Goal: Information Seeking & Learning: Learn about a topic

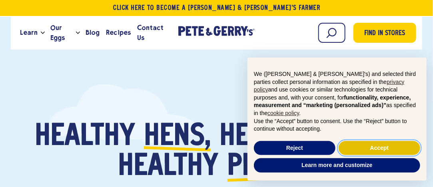
click at [352, 147] on button "Accept" at bounding box center [380, 148] width 82 height 14
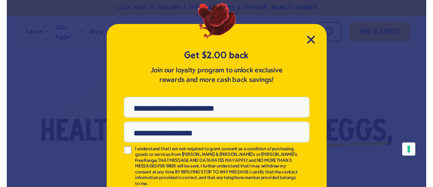
scroll to position [18, 0]
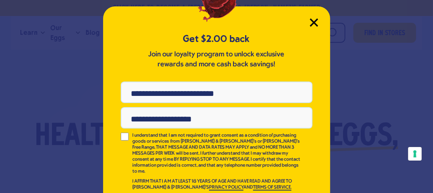
click at [311, 21] on icon "Close Modal" at bounding box center [313, 22] width 7 height 7
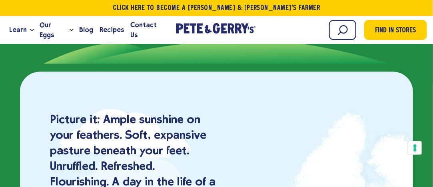
scroll to position [320, 0]
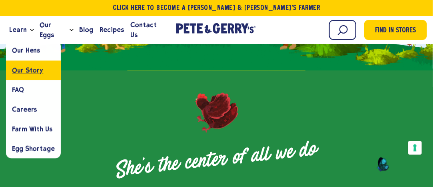
click at [30, 69] on span "Our Story" at bounding box center [27, 70] width 31 height 8
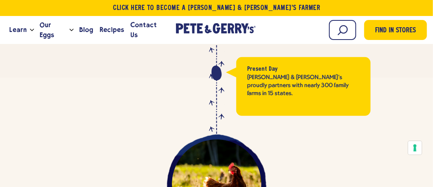
scroll to position [2239, 0]
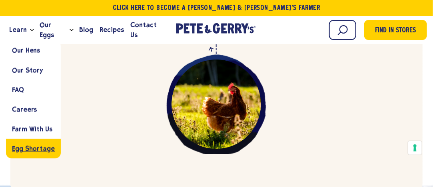
click at [40, 148] on span "Egg Shortage" at bounding box center [33, 149] width 43 height 8
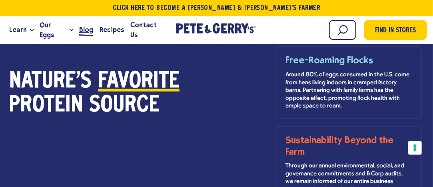
click at [82, 30] on span "Blog" at bounding box center [86, 30] width 14 height 10
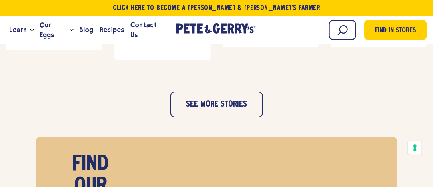
scroll to position [960, 0]
